Goal: Information Seeking & Learning: Find specific fact

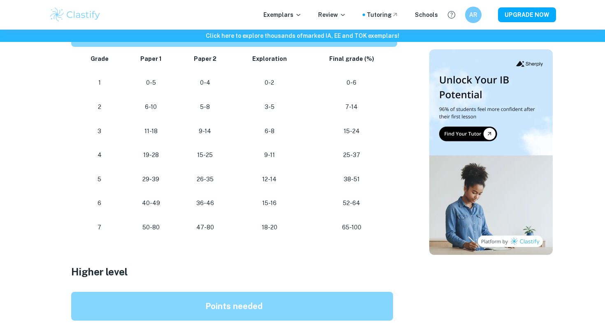
scroll to position [489, 0]
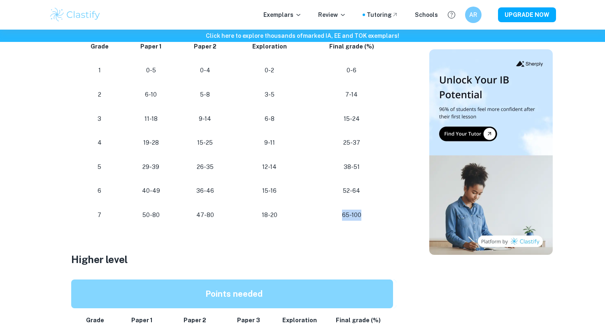
drag, startPoint x: 343, startPoint y: 213, endPoint x: 365, endPoint y: 218, distance: 23.0
click at [365, 218] on p "65-100" at bounding box center [352, 215] width 78 height 11
drag, startPoint x: 343, startPoint y: 190, endPoint x: 348, endPoint y: 190, distance: 4.5
click at [348, 190] on p "52-64" at bounding box center [352, 191] width 78 height 11
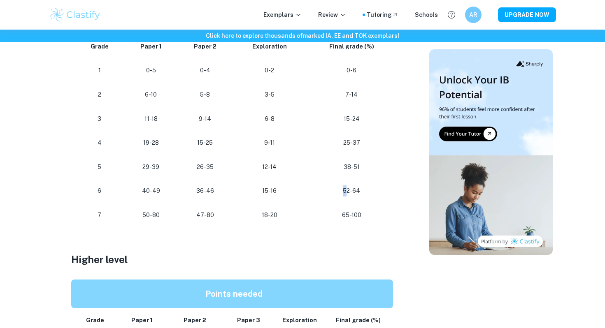
click at [348, 190] on p "52-64" at bounding box center [352, 191] width 78 height 11
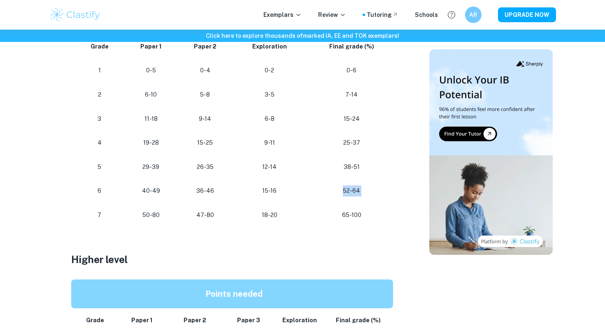
click at [348, 190] on p "52-64" at bounding box center [352, 191] width 78 height 11
